Goal: Complete application form

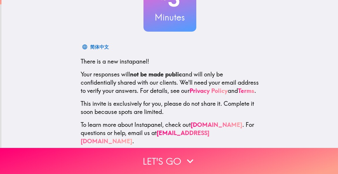
scroll to position [70, 0]
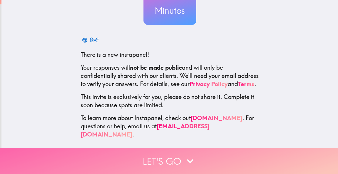
click at [156, 156] on button "Let's go" at bounding box center [169, 161] width 338 height 26
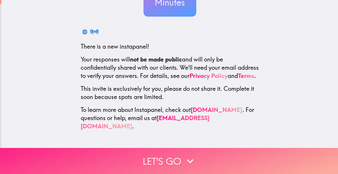
scroll to position [0, 0]
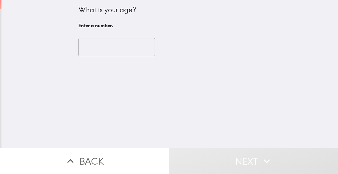
click at [109, 46] on input "number" at bounding box center [116, 47] width 76 height 18
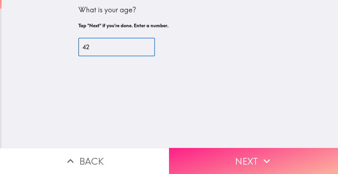
type input "42"
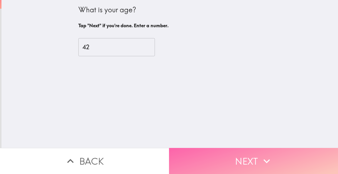
click at [219, 160] on button "Next" at bounding box center [253, 161] width 169 height 26
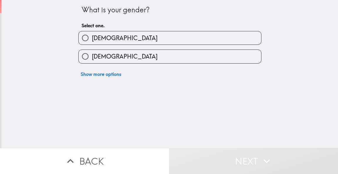
click at [127, 42] on label "[DEMOGRAPHIC_DATA]" at bounding box center [170, 37] width 182 height 13
click at [92, 42] on input "[DEMOGRAPHIC_DATA]" at bounding box center [85, 37] width 13 height 13
radio input "true"
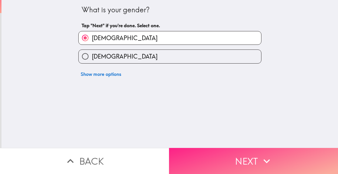
click at [201, 156] on button "Next" at bounding box center [253, 161] width 169 height 26
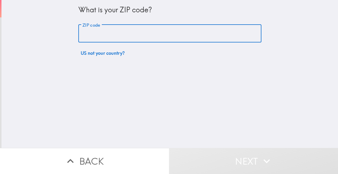
click at [131, 35] on input "ZIP code" at bounding box center [169, 34] width 183 height 18
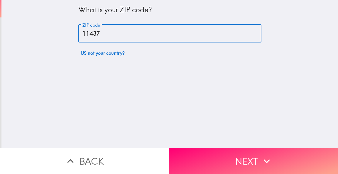
type input "11437"
click at [199, 148] on button "Next" at bounding box center [253, 161] width 169 height 26
